Goal: Navigation & Orientation: Find specific page/section

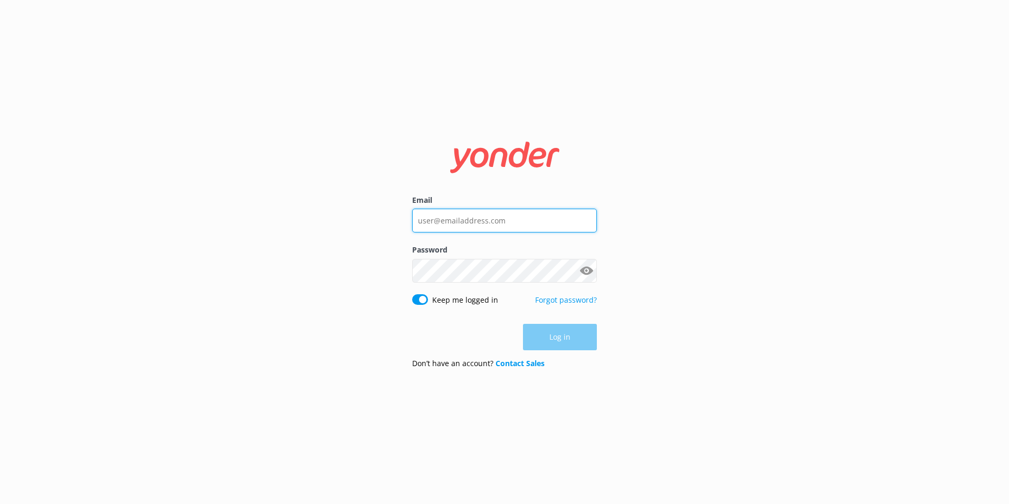
type input "[PERSON_NAME][EMAIL_ADDRESS][DOMAIN_NAME]"
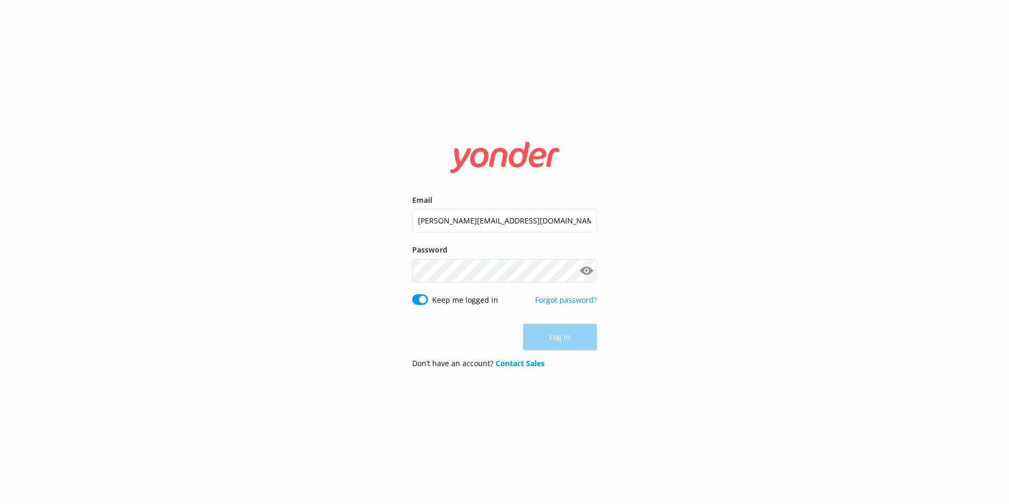
click at [557, 334] on div "Log in" at bounding box center [504, 337] width 185 height 26
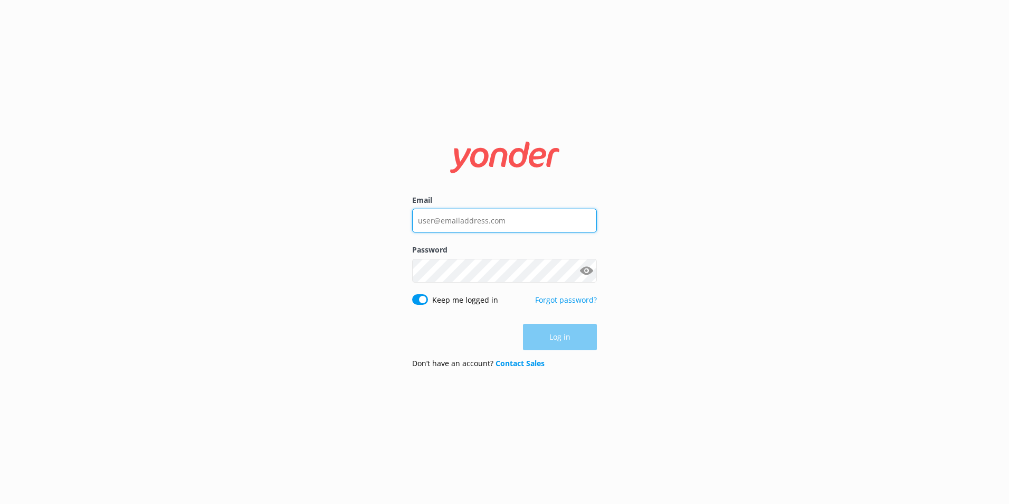
type input "[PERSON_NAME][EMAIL_ADDRESS][DOMAIN_NAME]"
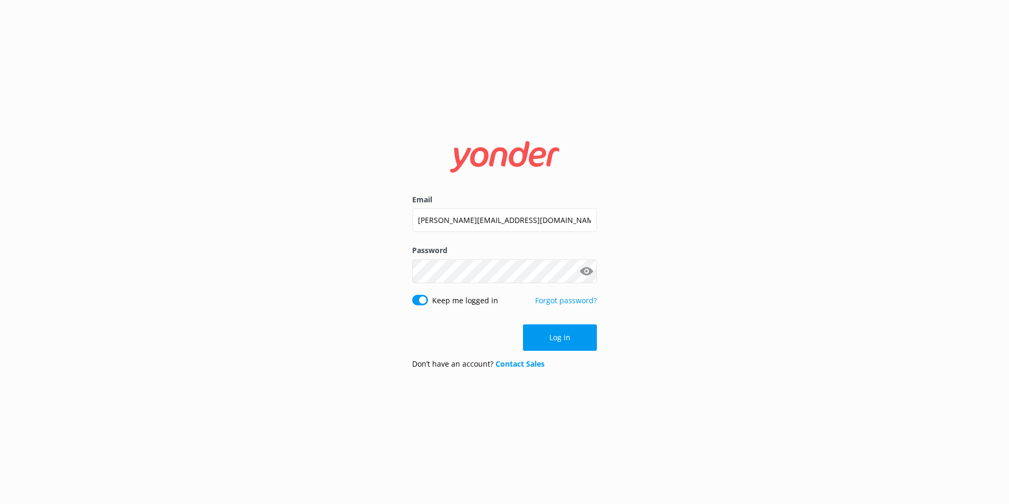
click at [542, 346] on div "Log in" at bounding box center [504, 337] width 185 height 26
click at [549, 338] on button "Log in" at bounding box center [560, 337] width 74 height 26
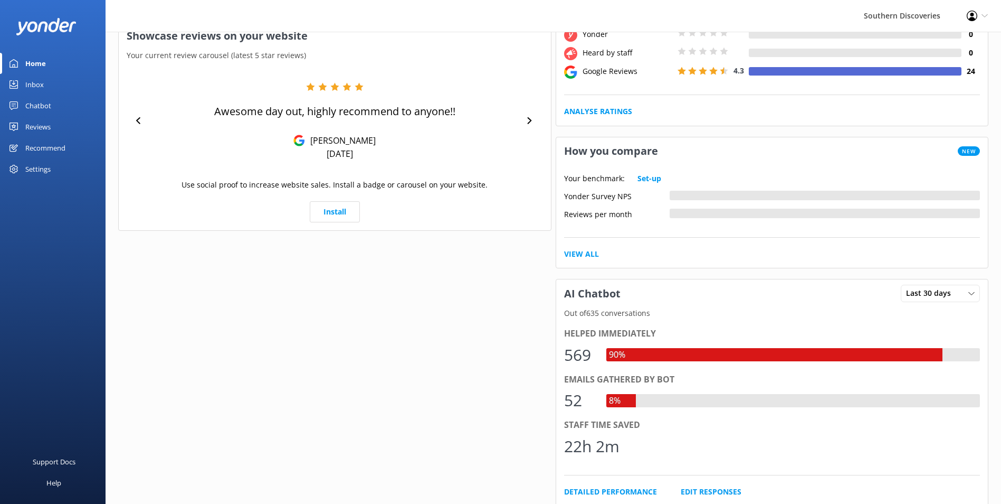
scroll to position [160, 0]
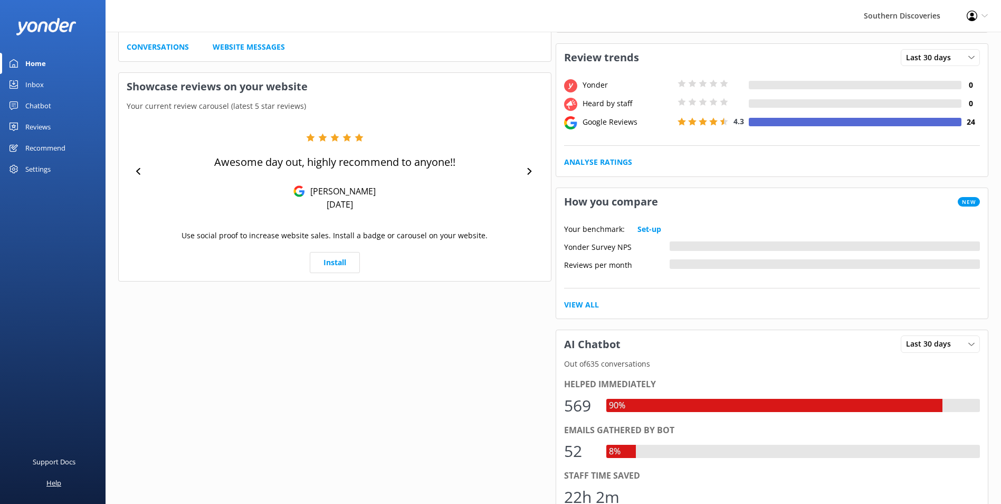
click at [54, 478] on div "Help" at bounding box center [53, 482] width 15 height 21
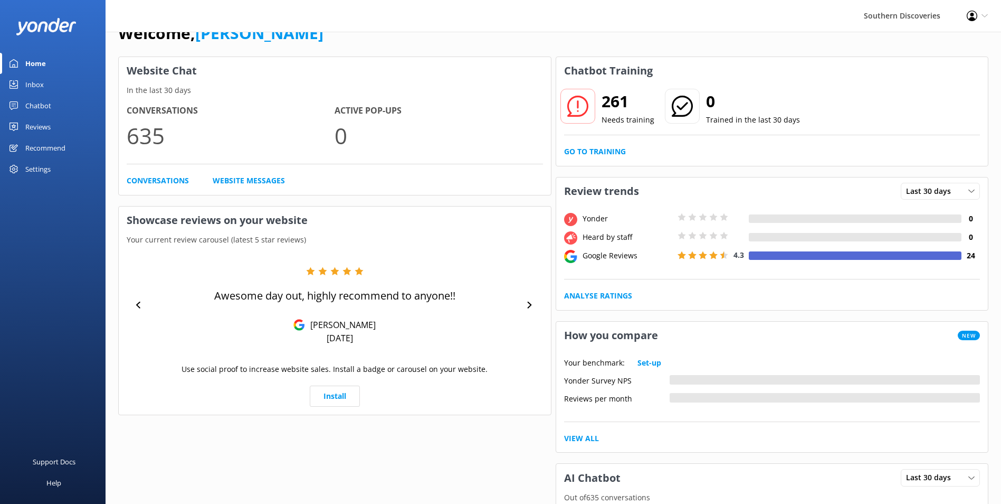
scroll to position [0, 0]
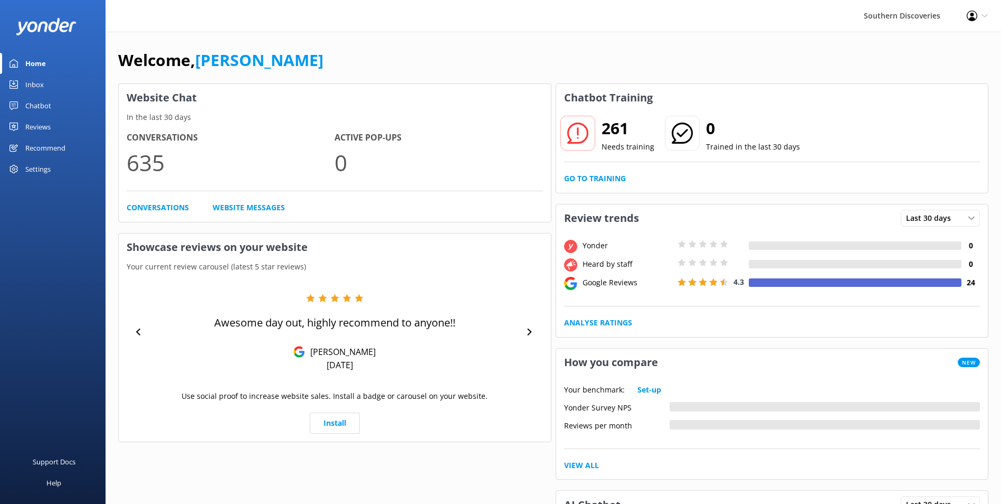
click at [39, 107] on div "Chatbot" at bounding box center [38, 105] width 26 height 21
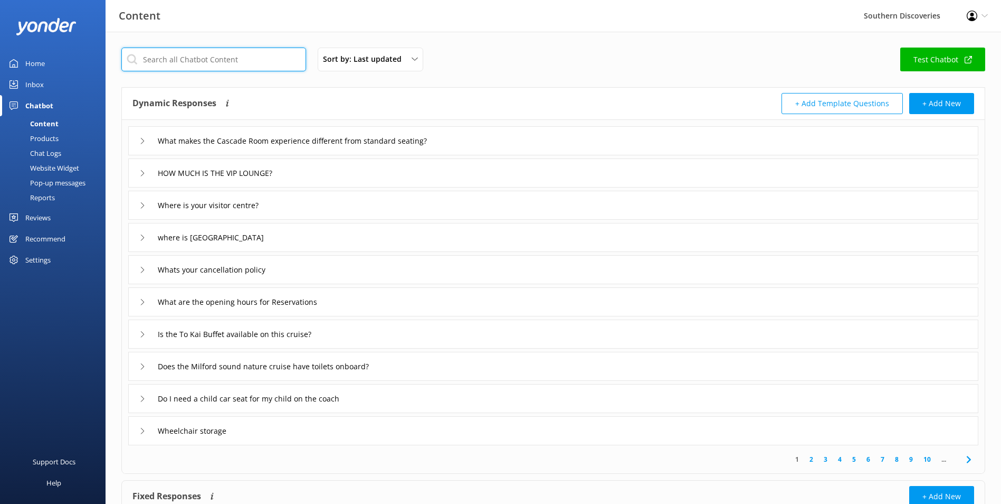
click at [159, 62] on input "text" at bounding box center [213, 60] width 185 height 24
click at [563, 34] on div "Sort by: Last updated Title (A-Z) Last updated Test Chatbot Dynamic Responses T…" at bounding box center [554, 308] width 896 height 552
click at [39, 197] on div "Reports" at bounding box center [30, 197] width 49 height 15
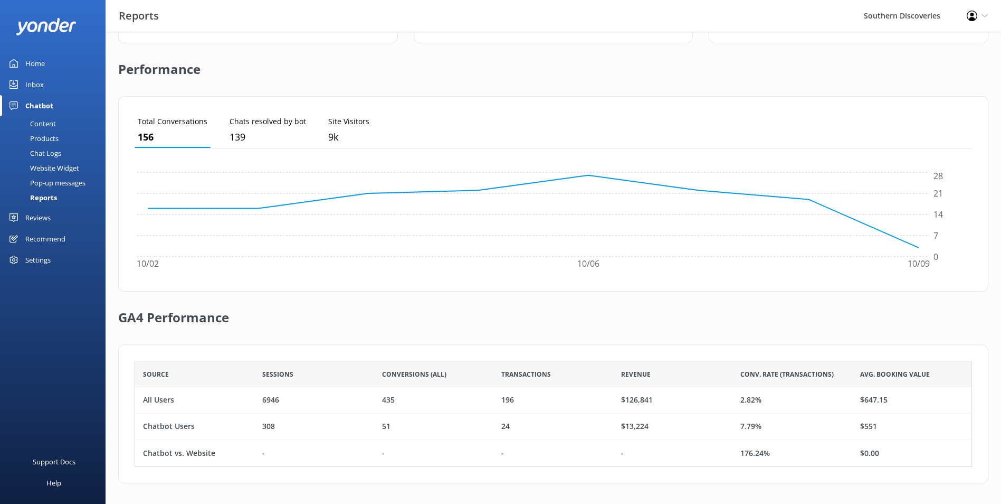
scroll to position [232, 0]
click at [43, 196] on div "Reports" at bounding box center [31, 197] width 51 height 15
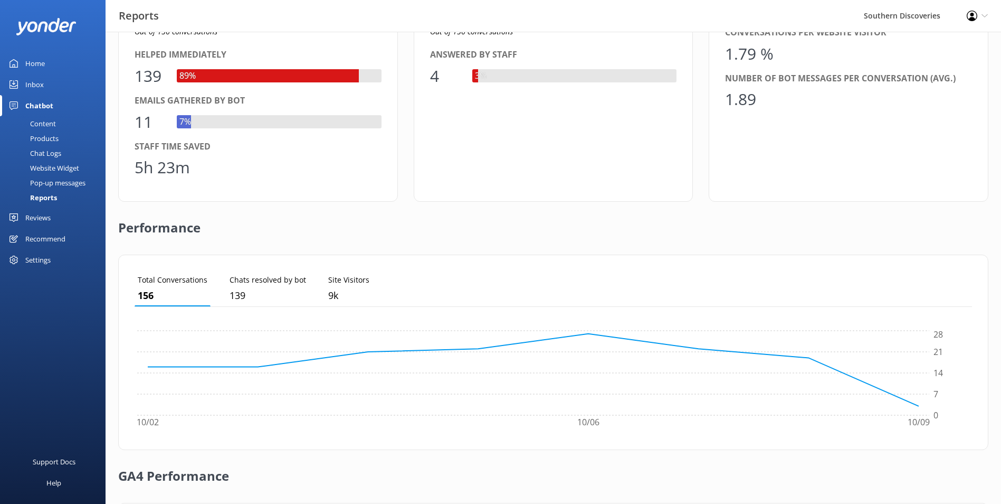
scroll to position [0, 0]
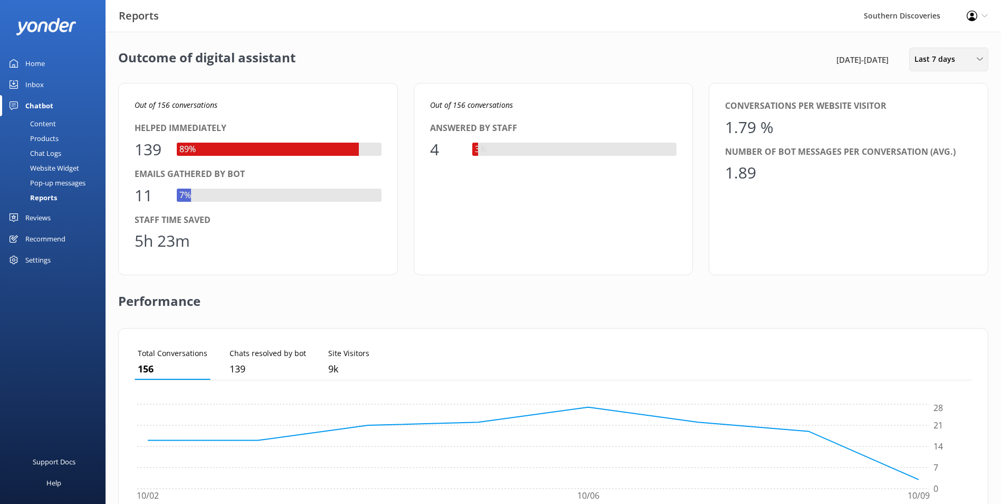
click at [950, 56] on span "Last 7 days" at bounding box center [938, 59] width 47 height 12
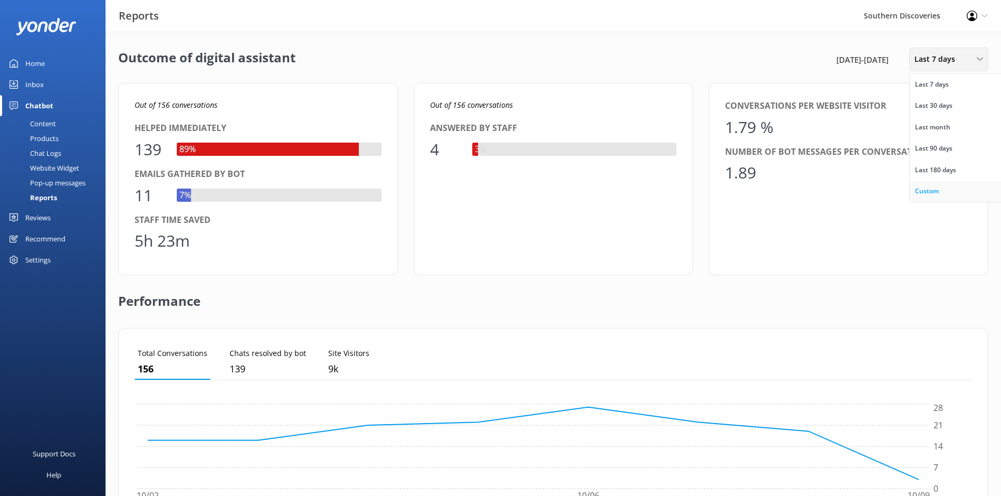
click at [943, 189] on link "Custom" at bounding box center [957, 191] width 94 height 21
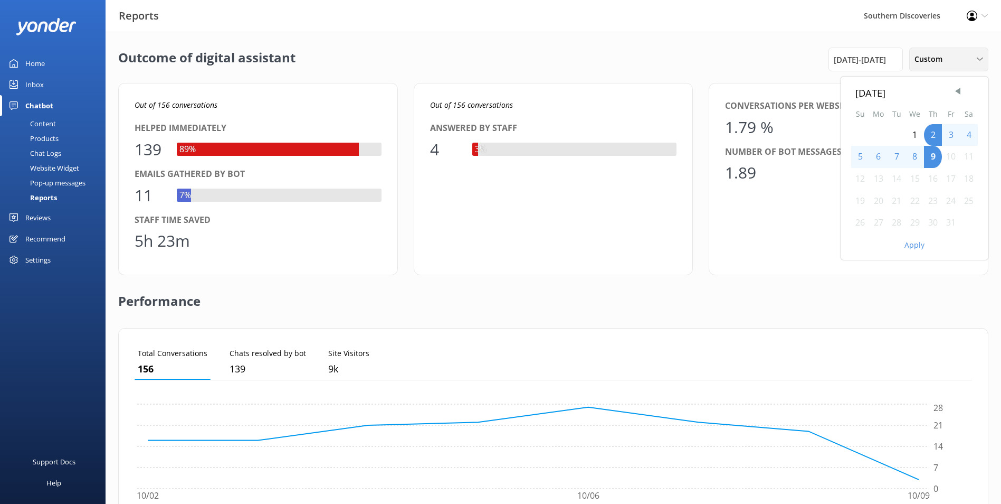
click at [922, 59] on span "Custom" at bounding box center [932, 59] width 34 height 12
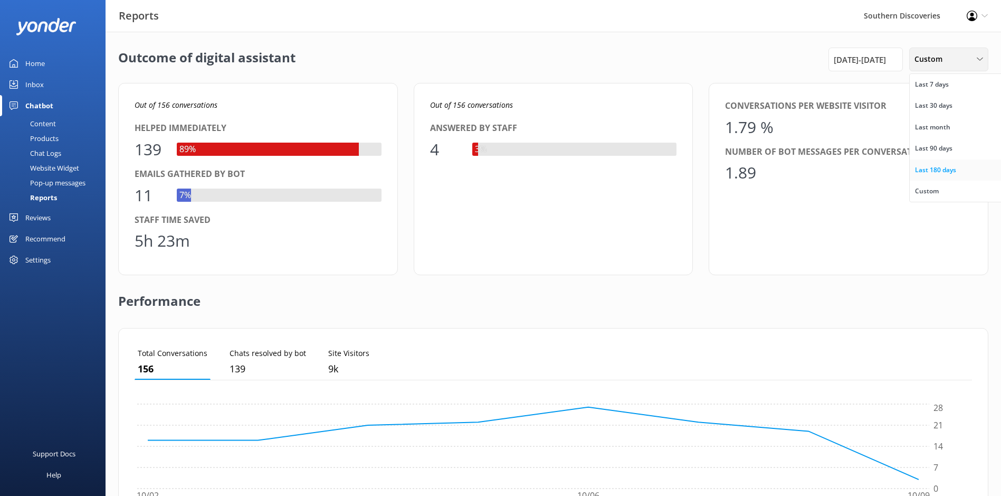
click at [965, 166] on link "Last 180 days" at bounding box center [957, 169] width 94 height 21
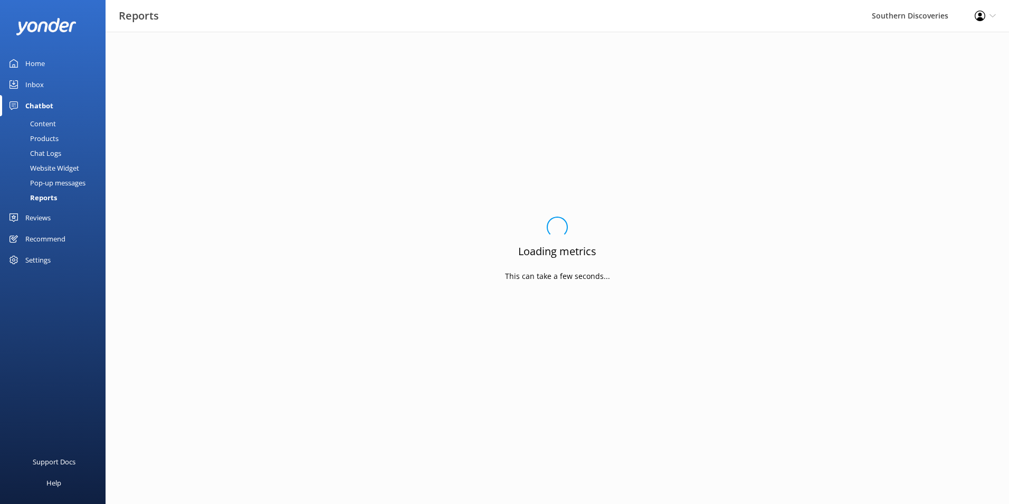
click at [34, 62] on div "Home" at bounding box center [35, 63] width 20 height 21
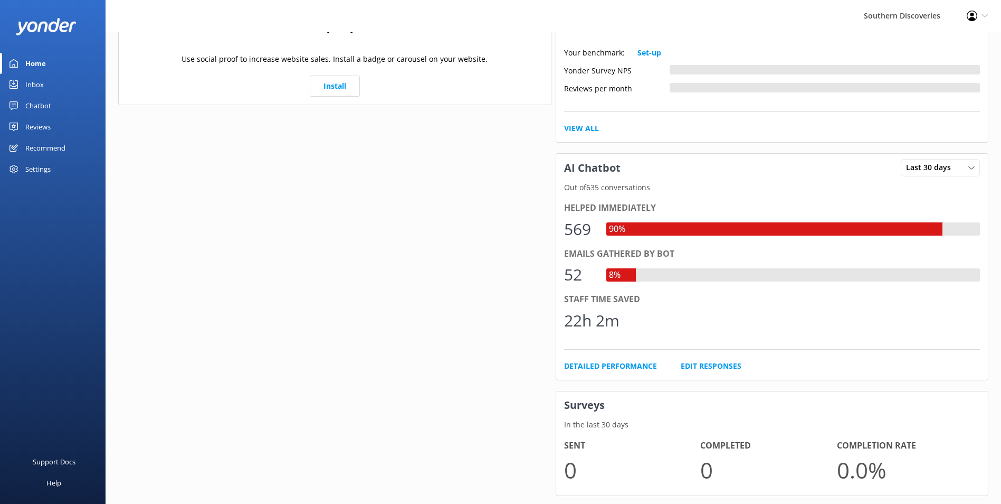
scroll to position [319, 0]
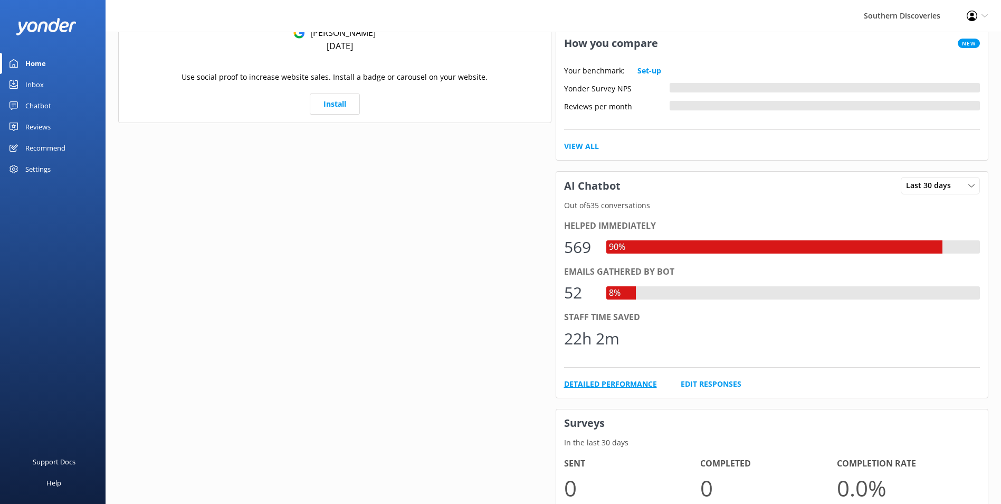
click at [634, 383] on link "Detailed Performance" at bounding box center [610, 384] width 93 height 12
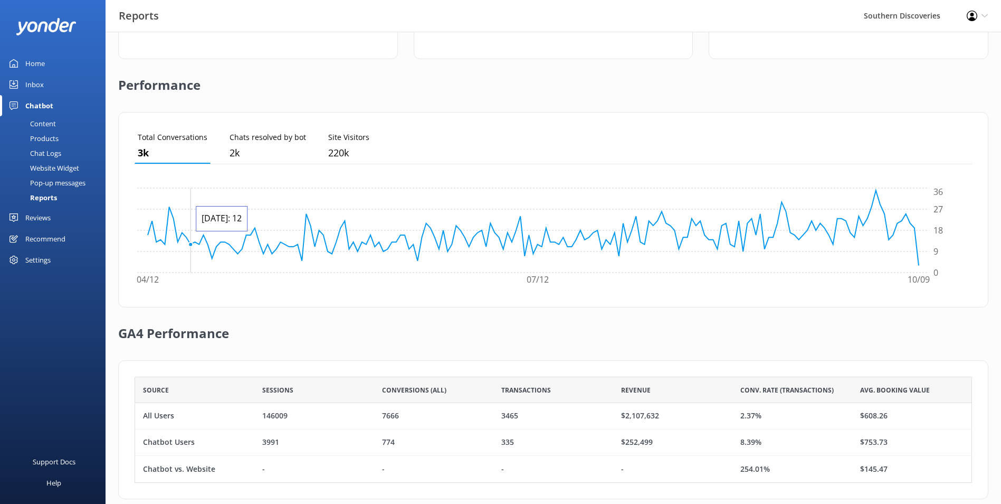
scroll to position [258, 0]
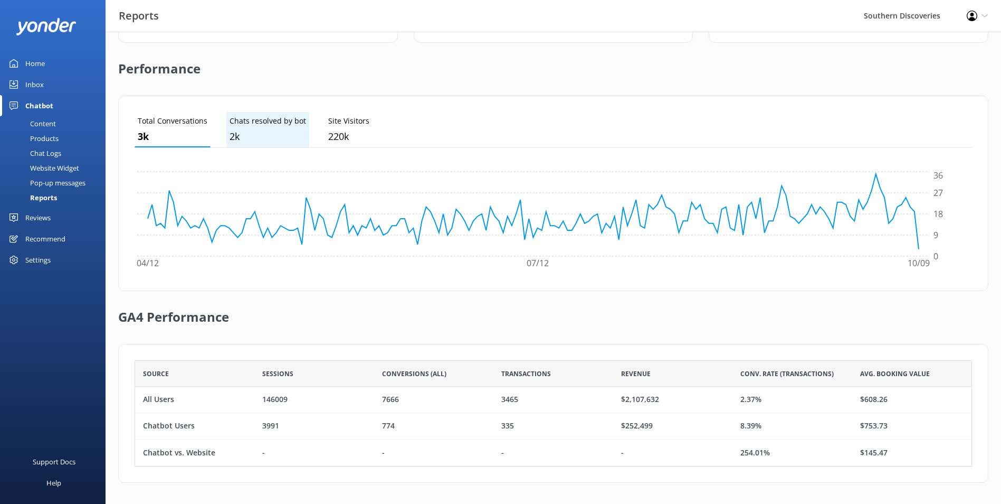
click at [292, 121] on p "Chats resolved by bot" at bounding box center [268, 121] width 77 height 12
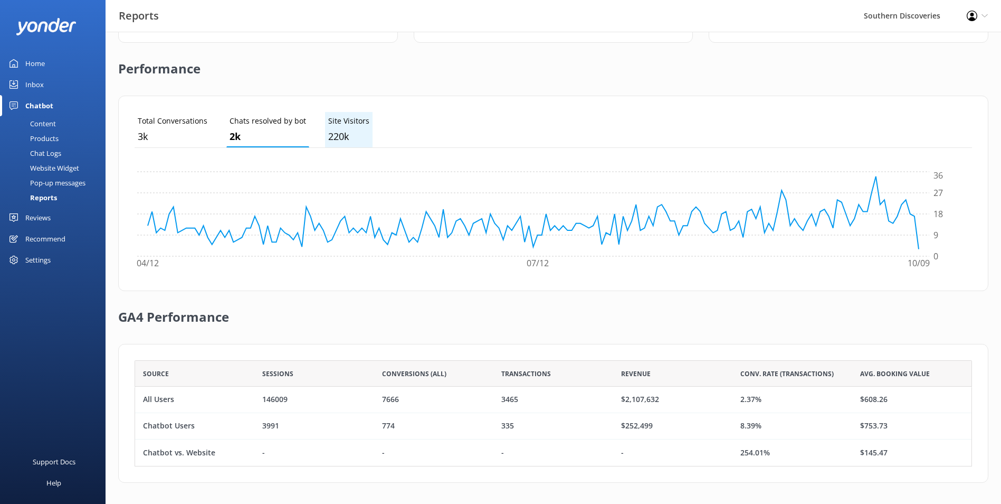
click at [351, 121] on p "Site Visitors" at bounding box center [348, 121] width 41 height 12
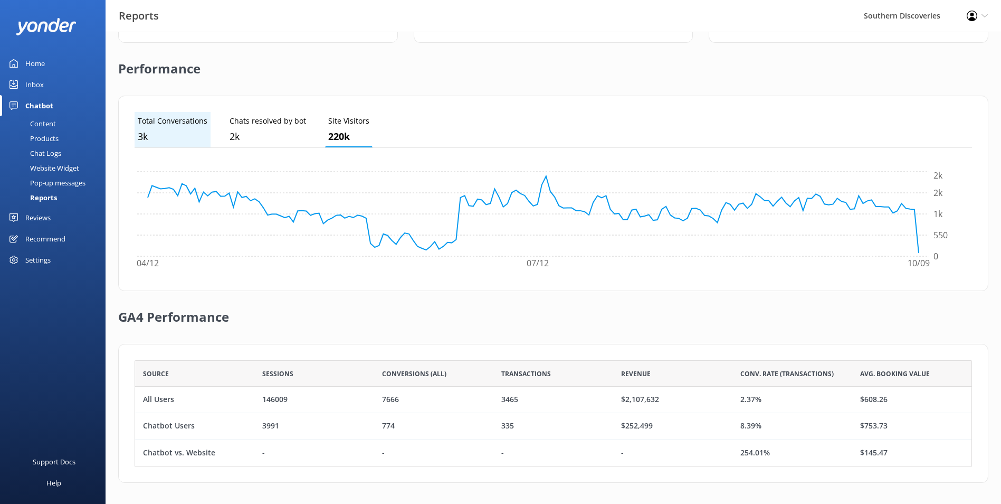
click at [156, 121] on p "Total Conversations" at bounding box center [173, 121] width 70 height 12
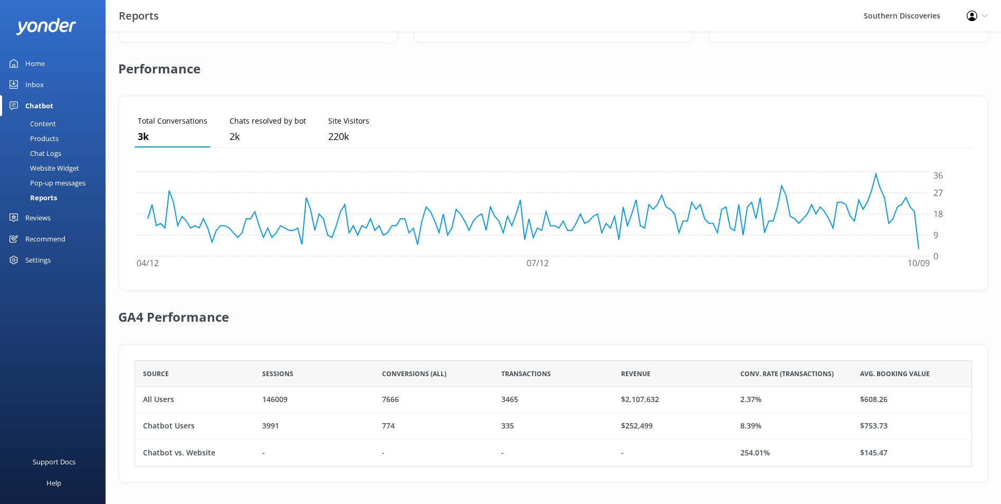
click at [45, 238] on div "Recommend" at bounding box center [45, 238] width 40 height 21
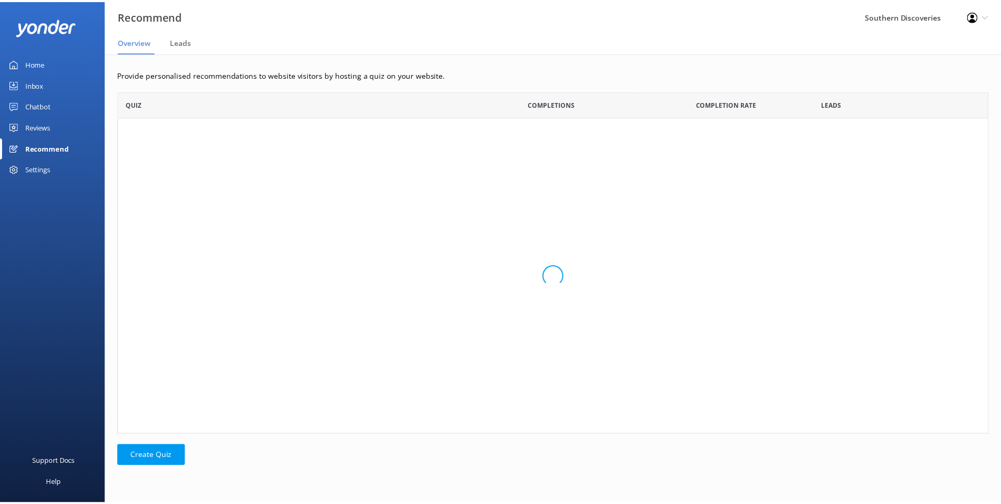
scroll to position [336, 871]
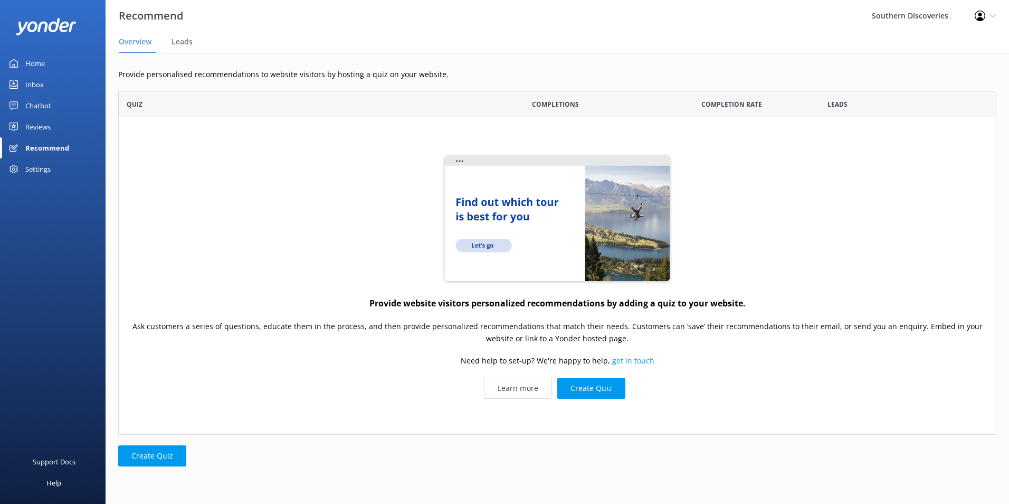
click at [46, 168] on div "Settings" at bounding box center [37, 168] width 25 height 21
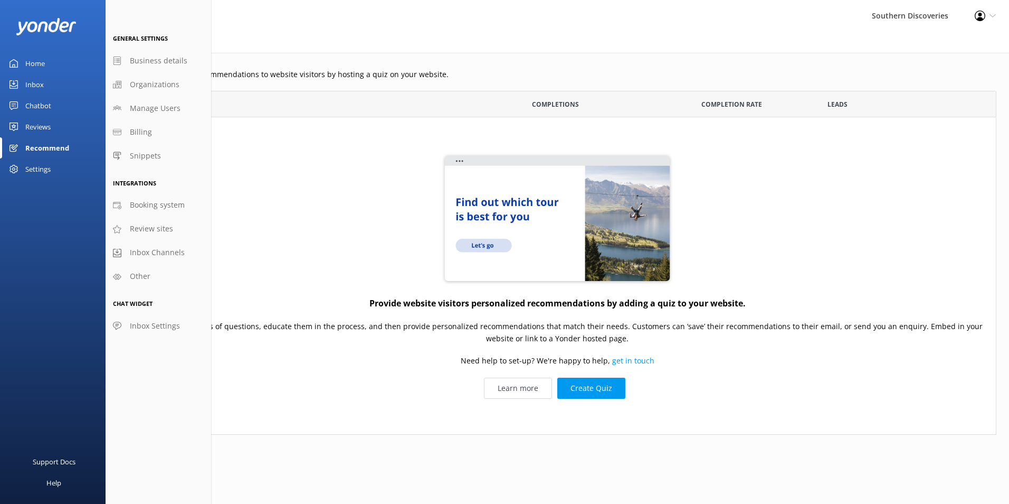
click at [31, 121] on div "Reviews" at bounding box center [37, 126] width 25 height 21
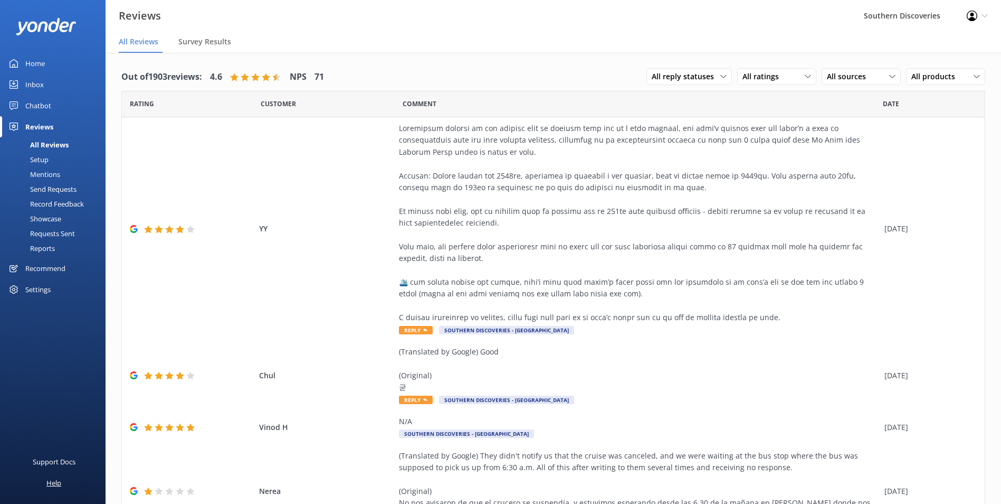
click at [58, 481] on div "Help" at bounding box center [53, 482] width 15 height 21
